Goal: Check status: Check status

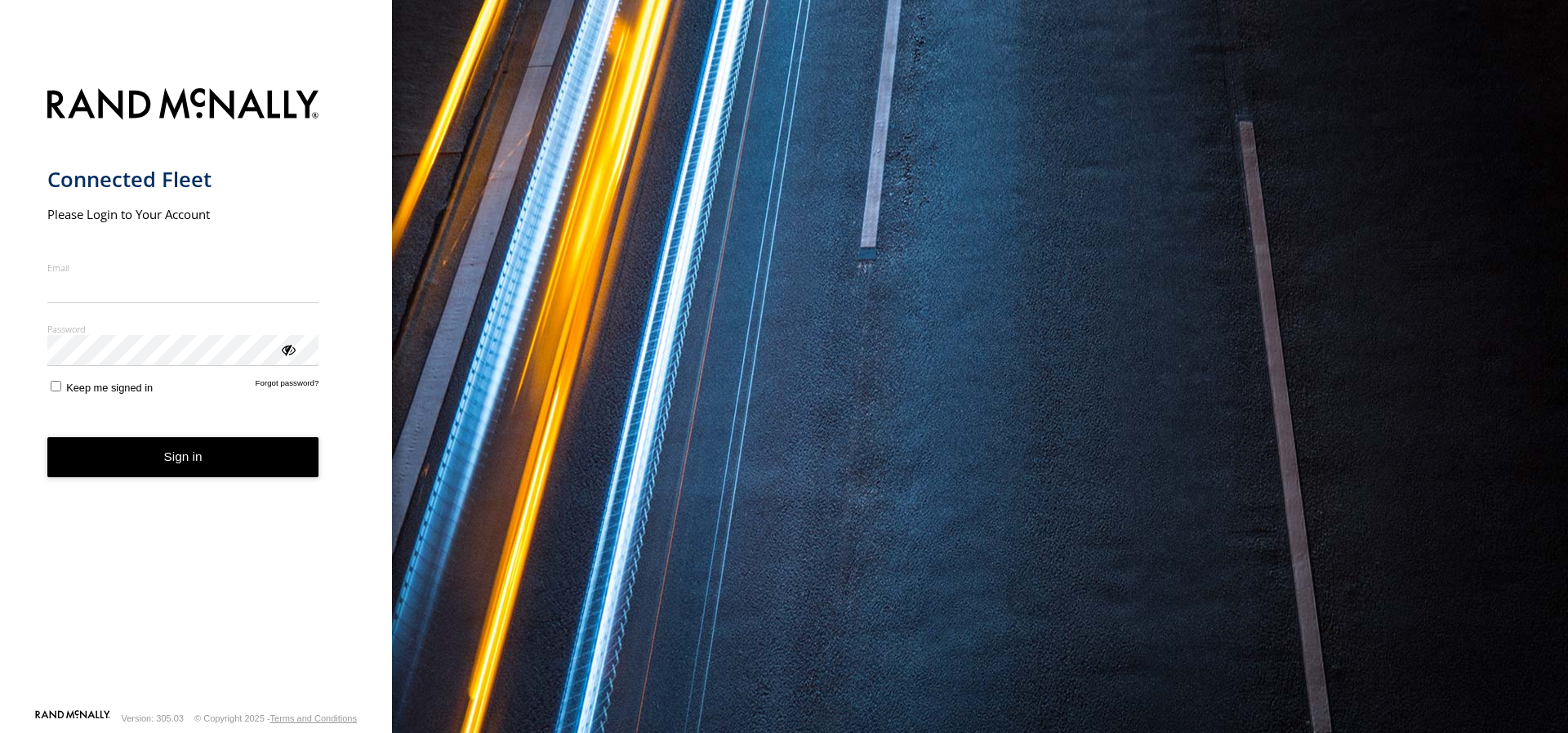
type input "**********"
click at [236, 471] on button "Sign in" at bounding box center [183, 456] width 272 height 40
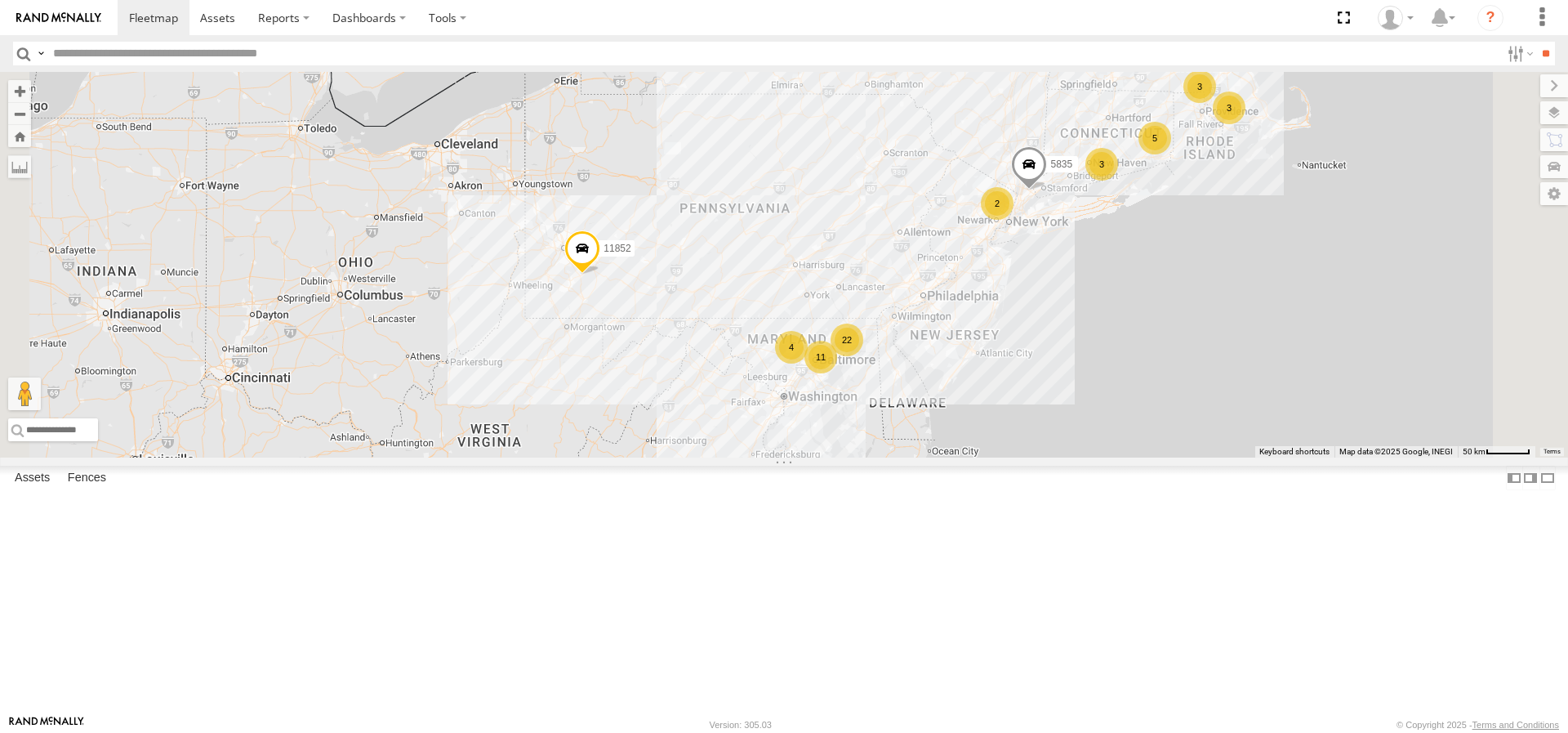
click at [1118, 180] on div "3" at bounding box center [1102, 164] width 33 height 33
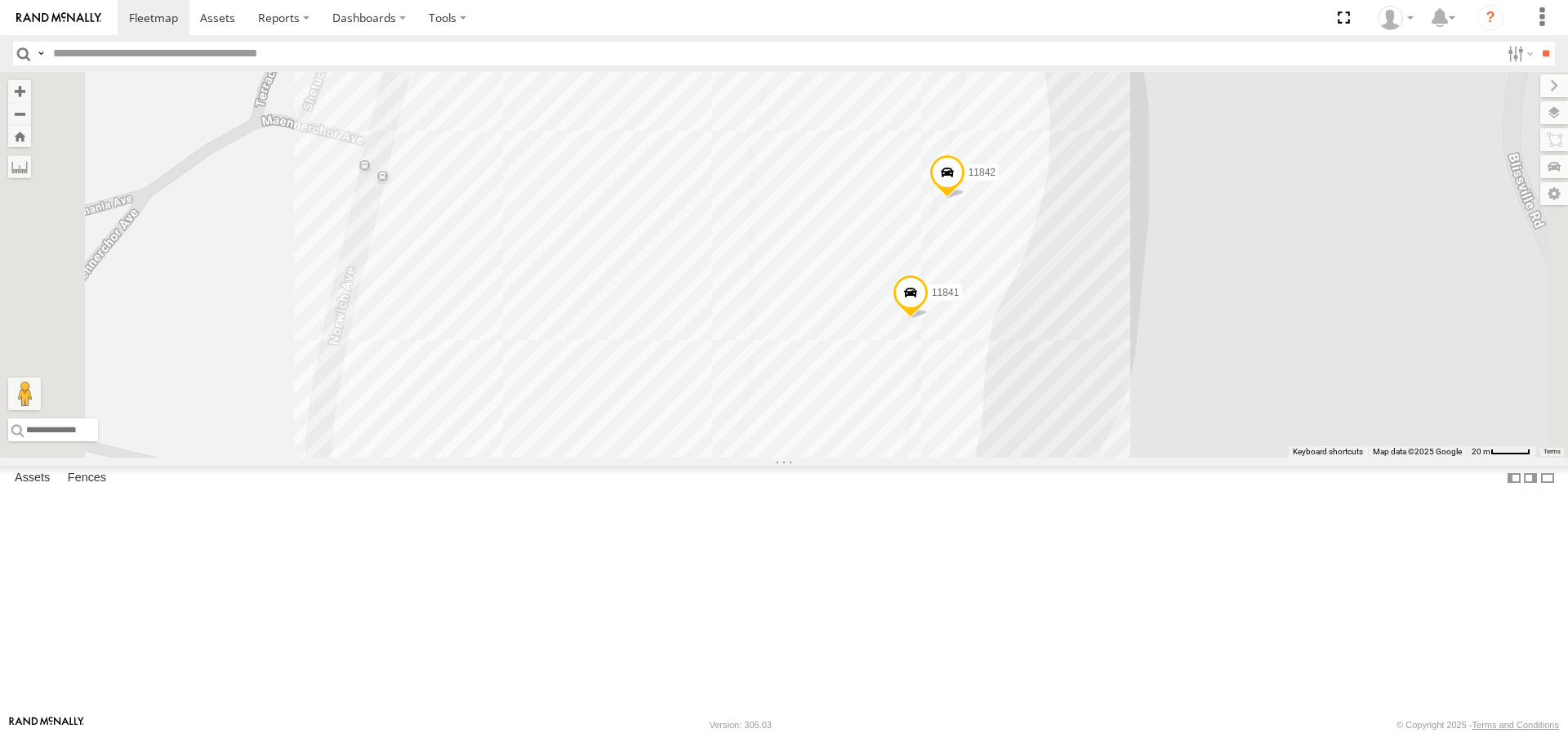
drag, startPoint x: 1171, startPoint y: 316, endPoint x: 1161, endPoint y: 385, distance: 69.7
click at [1161, 385] on div "2208-015910002284753 11832-015910002299678 11852 5817 2212 5835 2217 2205 11837…" at bounding box center [784, 264] width 1568 height 386
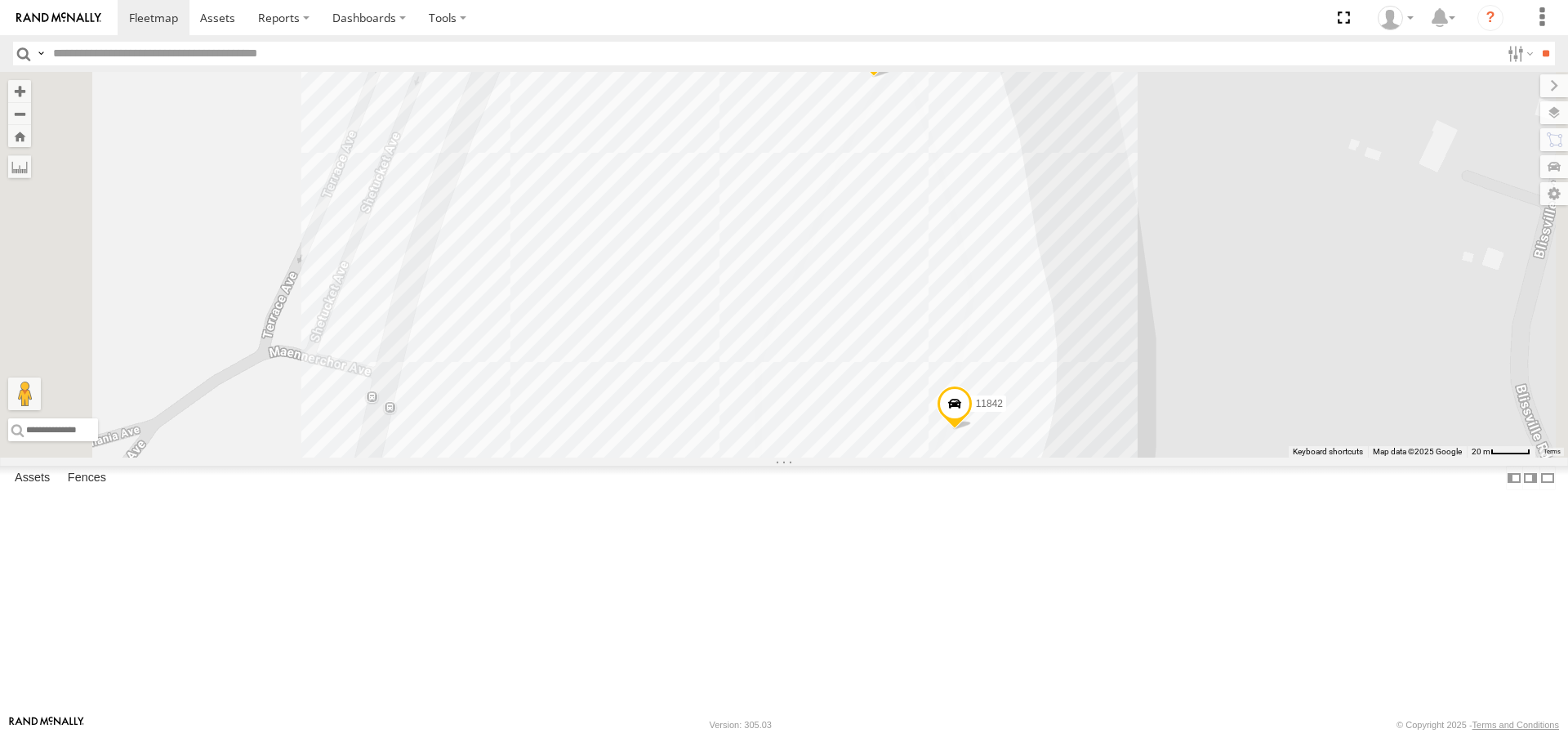
drag, startPoint x: 1094, startPoint y: 174, endPoint x: 1111, endPoint y: 377, distance: 203.7
click at [1110, 375] on div "2208-015910002284753 11832-015910002299678 11852 5817 2212 5835 2217 2205 11837…" at bounding box center [784, 264] width 1568 height 386
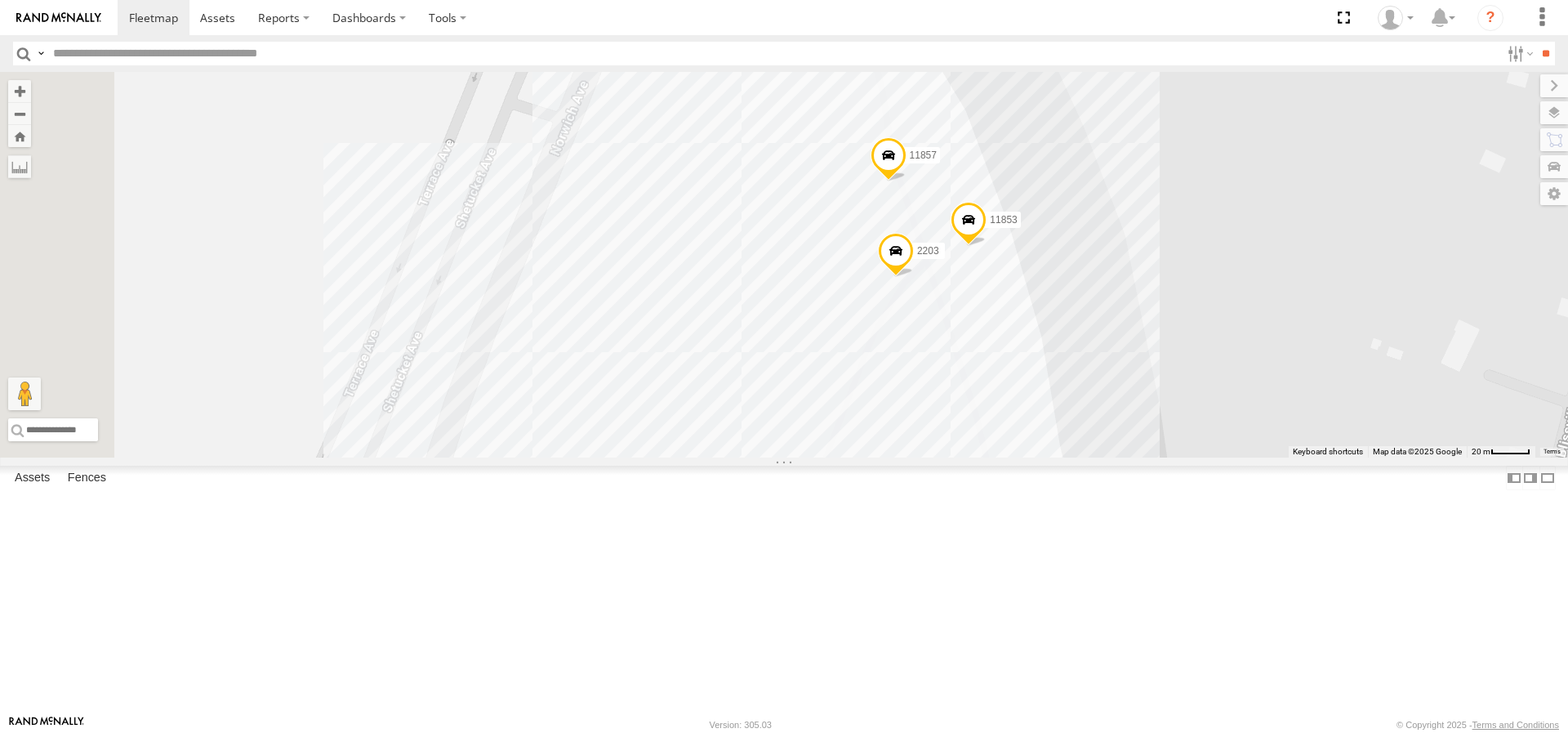
drag, startPoint x: 1188, startPoint y: 635, endPoint x: 1189, endPoint y: 668, distance: 33.0
click at [1189, 457] on div "2208-015910002284753 11832-015910002299678 11852 5817 2212 5835 2217 2205 11837…" at bounding box center [784, 264] width 1568 height 386
